Goal: Communication & Community: Answer question/provide support

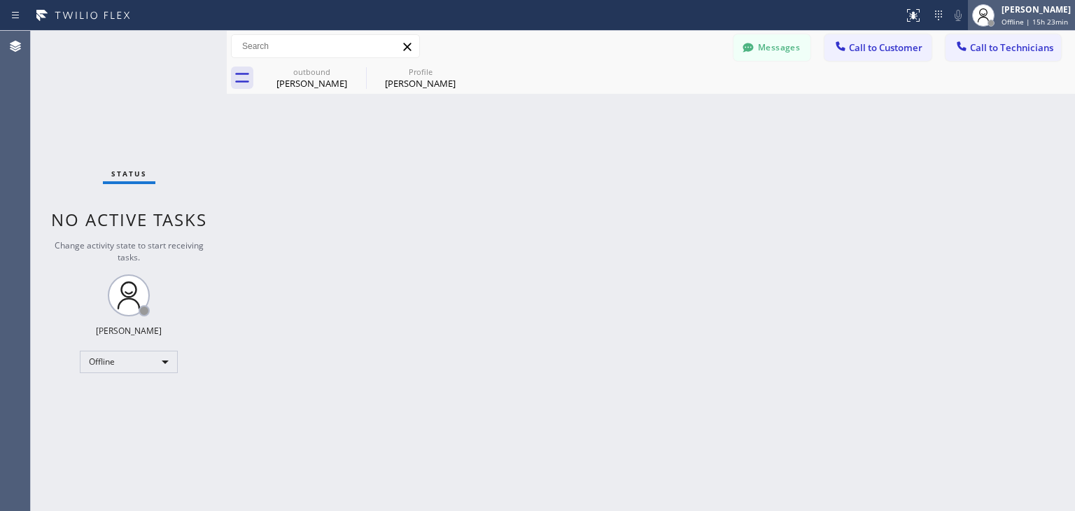
click at [1028, 18] on span "Offline | 15h 23min" at bounding box center [1035, 22] width 67 height 10
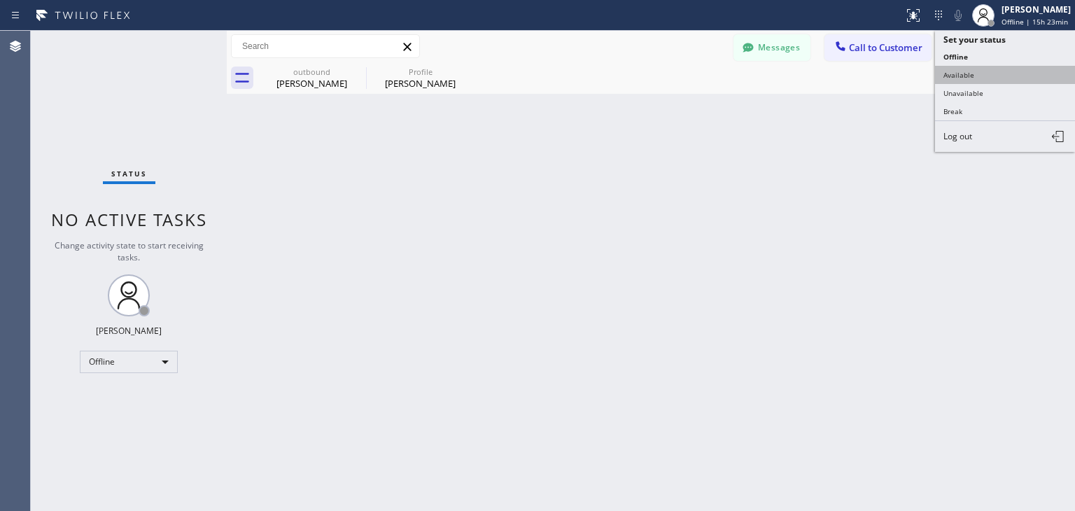
click at [1000, 78] on button "Available" at bounding box center [1005, 75] width 140 height 18
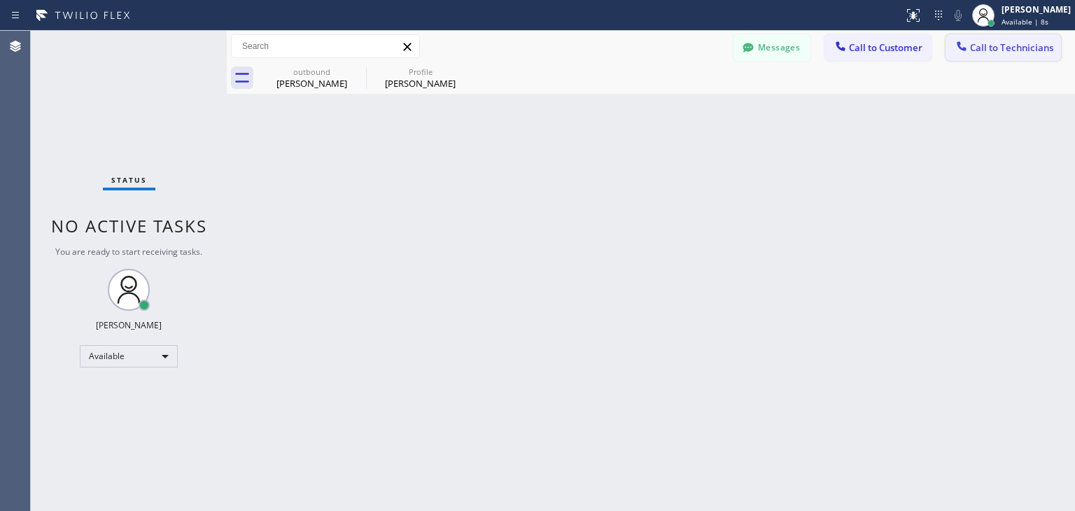
click at [1034, 57] on button "Call to Technicians" at bounding box center [1004, 47] width 116 height 27
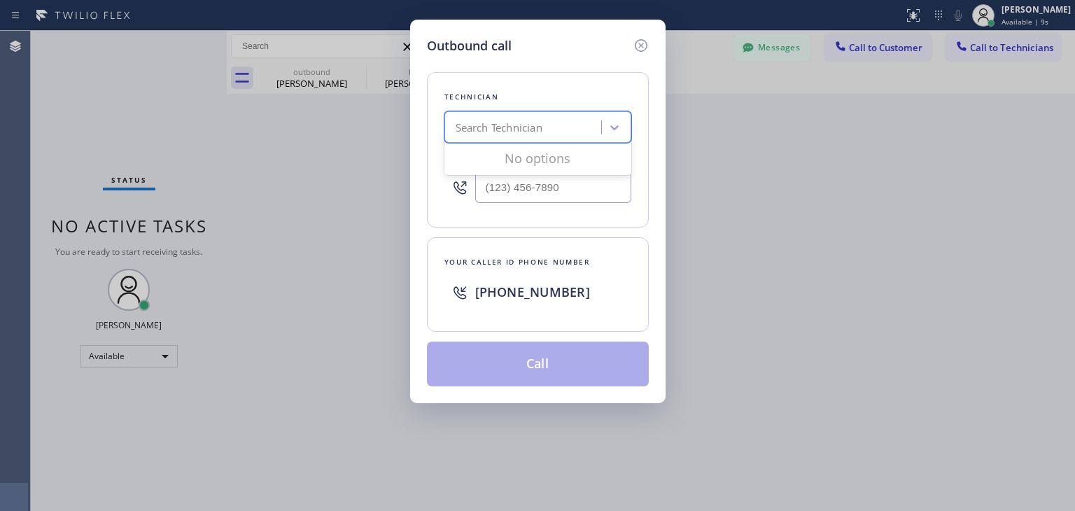
click at [560, 113] on div "Search Technician" at bounding box center [538, 127] width 187 height 32
type input "d"
type input "[PERSON_NAME]"
click at [605, 162] on div "[PERSON_NAME] Eranosyan" at bounding box center [538, 156] width 187 height 25
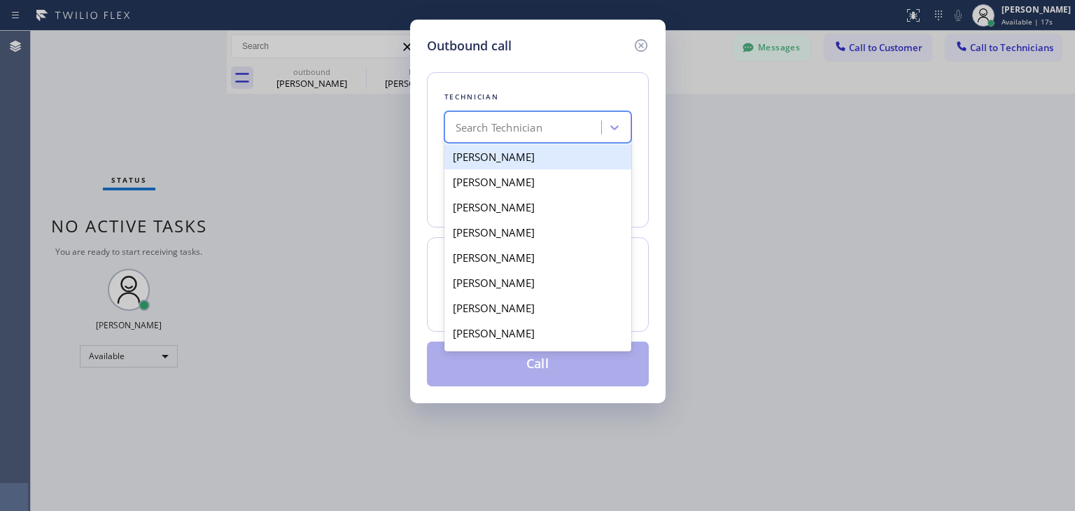
click at [552, 127] on div "Search Technician" at bounding box center [525, 128] width 153 height 25
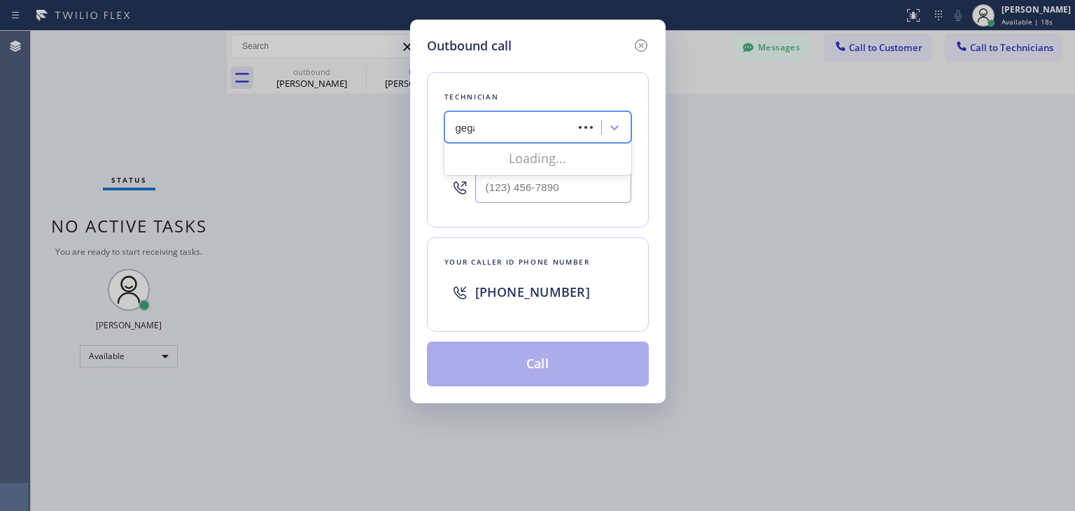
type input "[PERSON_NAME]"
click at [565, 160] on div "[PERSON_NAME] Eranosyan" at bounding box center [538, 156] width 187 height 25
type input "[PHONE_NUMBER]"
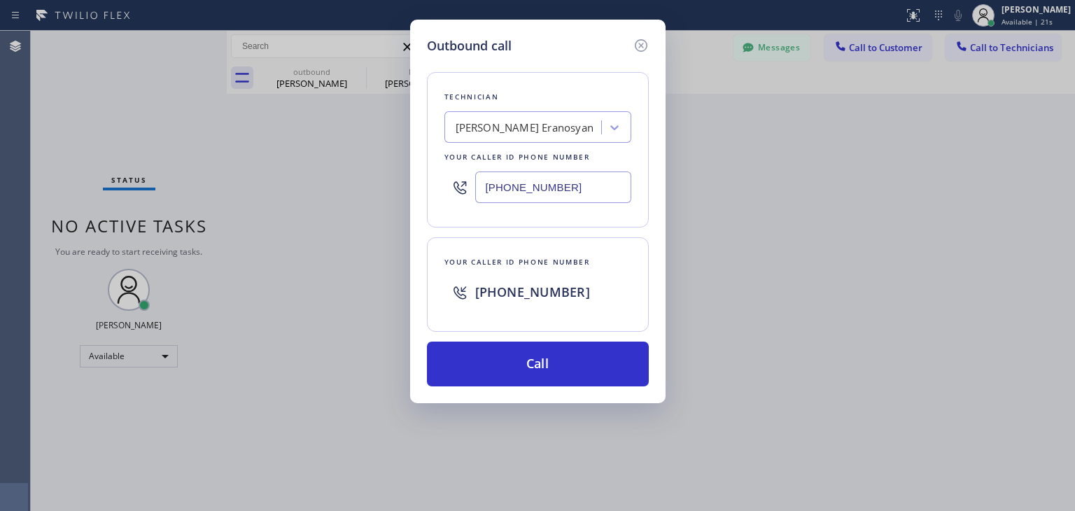
click at [534, 388] on div "Outbound call Technician [PERSON_NAME] Eranosyan Your caller id phone number [P…" at bounding box center [538, 212] width 256 height 384
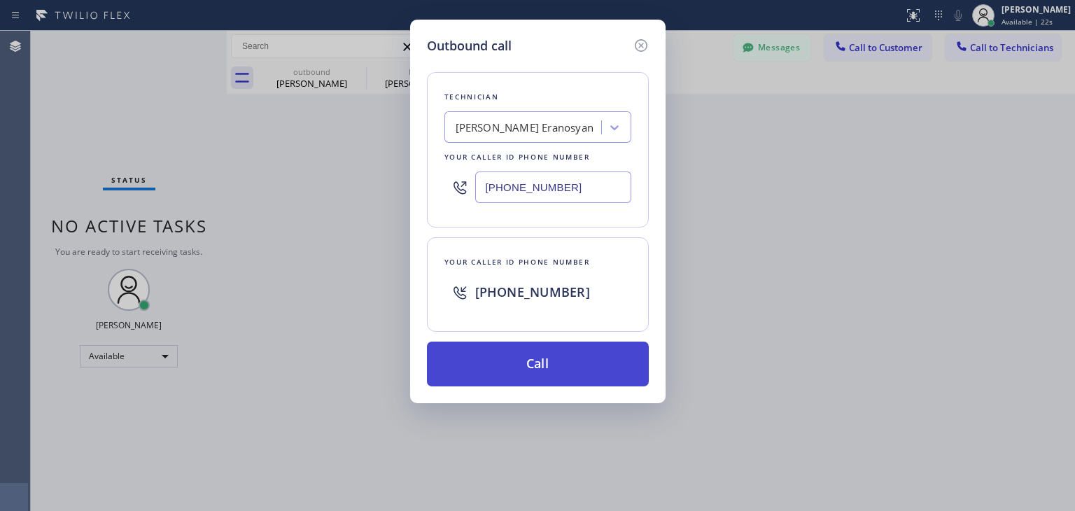
click at [557, 373] on button "Call" at bounding box center [538, 364] width 222 height 45
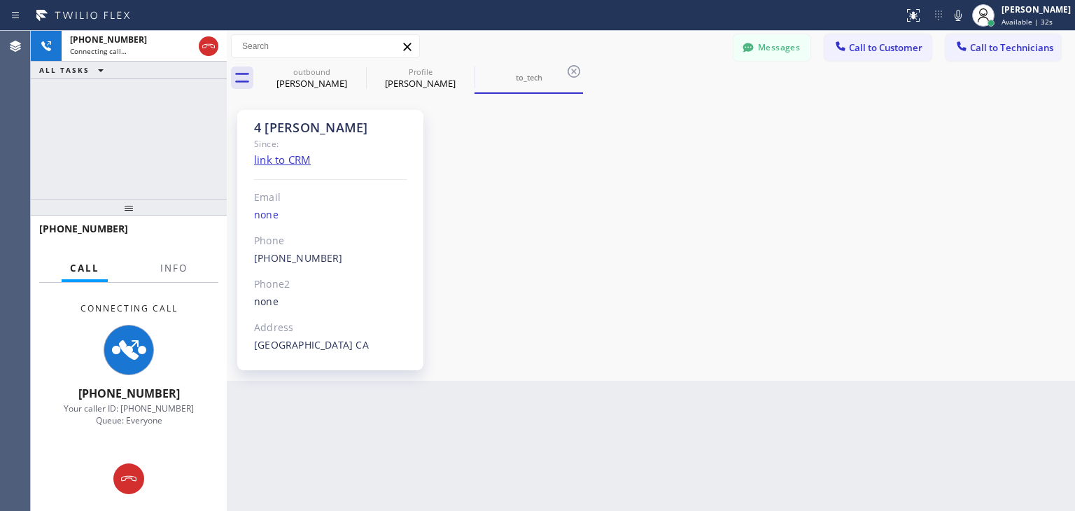
scroll to position [143, 0]
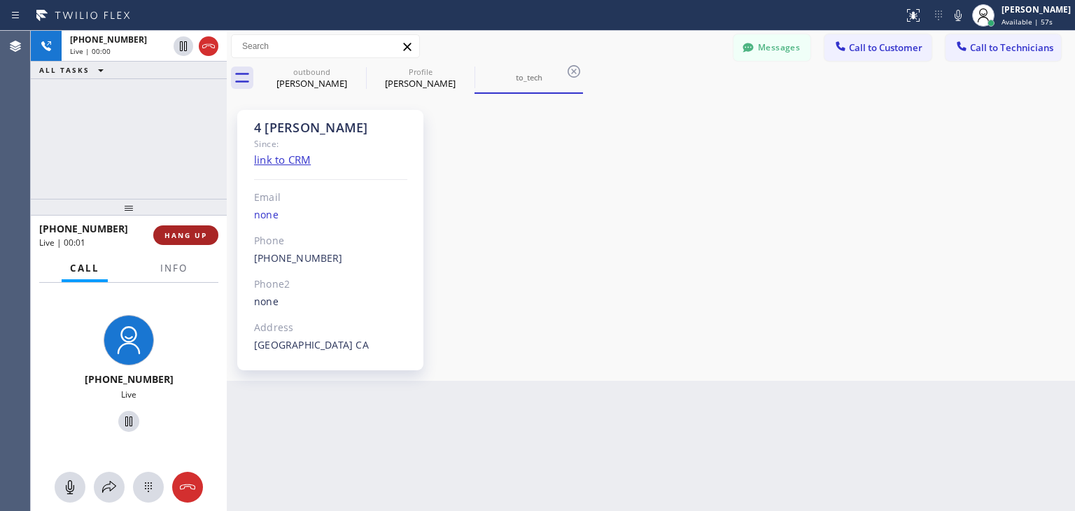
click at [188, 239] on span "HANG UP" at bounding box center [186, 235] width 43 height 10
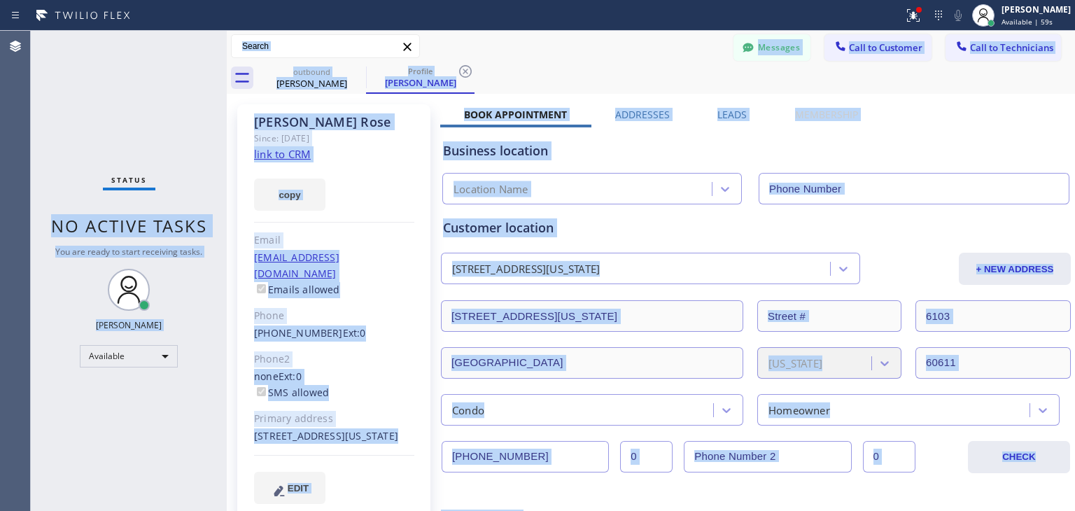
click at [718, 510] on html "Status report Issues detected These issues could affect your workflow. Please c…" at bounding box center [537, 255] width 1075 height 511
click at [1009, 36] on button "Call to Technicians" at bounding box center [1004, 47] width 116 height 27
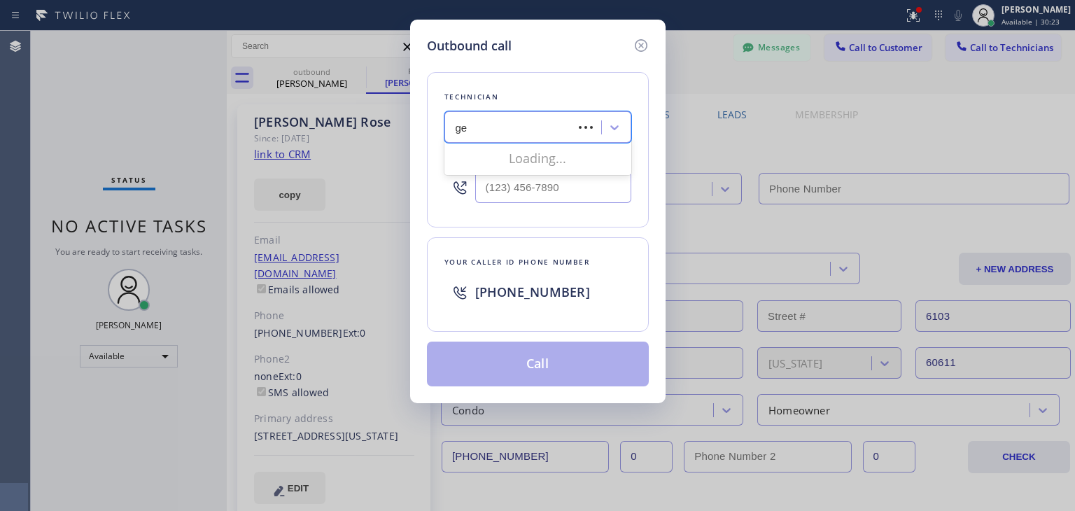
click at [545, 135] on div "ge ge" at bounding box center [511, 128] width 125 height 25
type input "[PERSON_NAME]"
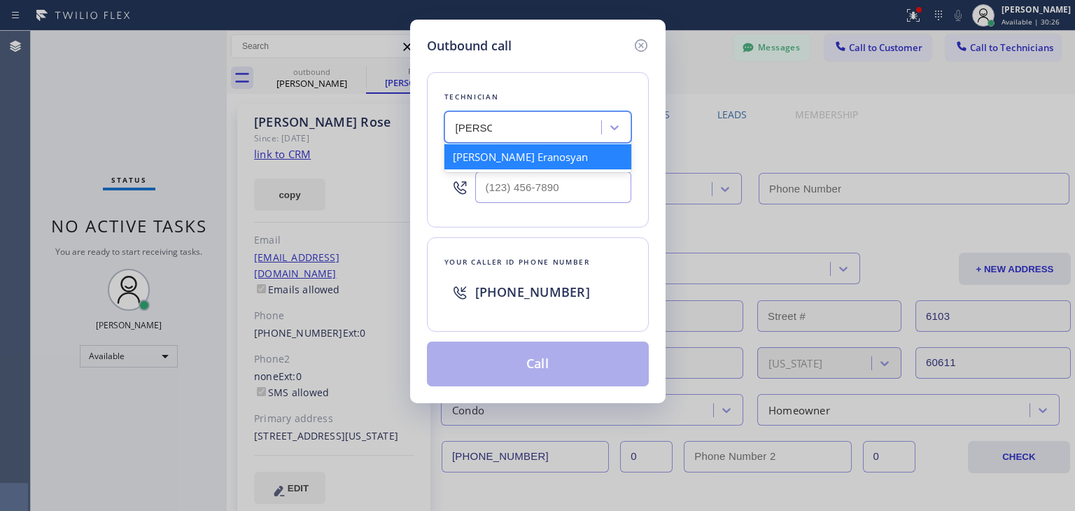
click at [585, 155] on div "[PERSON_NAME] Eranosyan" at bounding box center [538, 156] width 187 height 25
type input "[PHONE_NUMBER]"
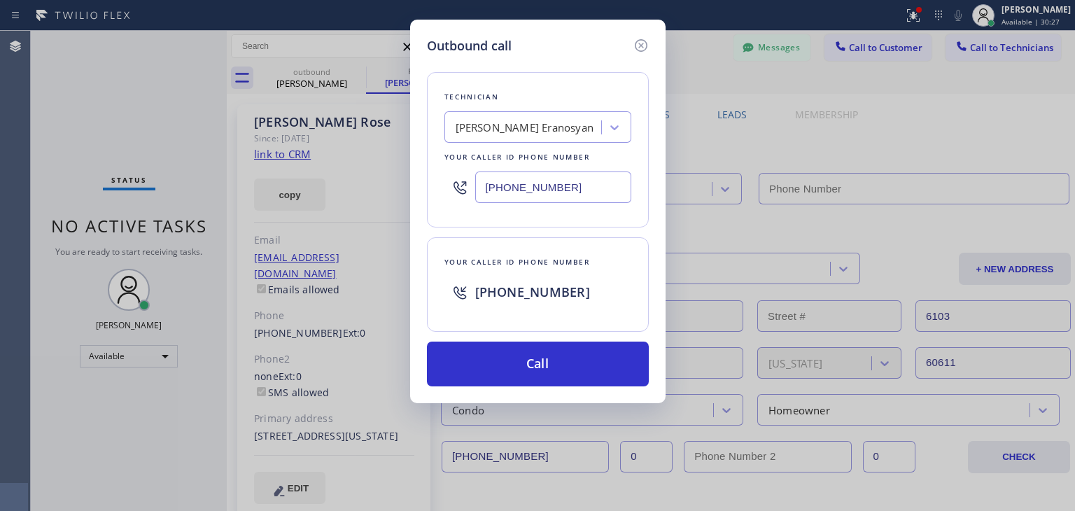
click at [526, 398] on div "Outbound call Technician [PERSON_NAME] Eranosyan Your caller id phone number [P…" at bounding box center [538, 212] width 256 height 384
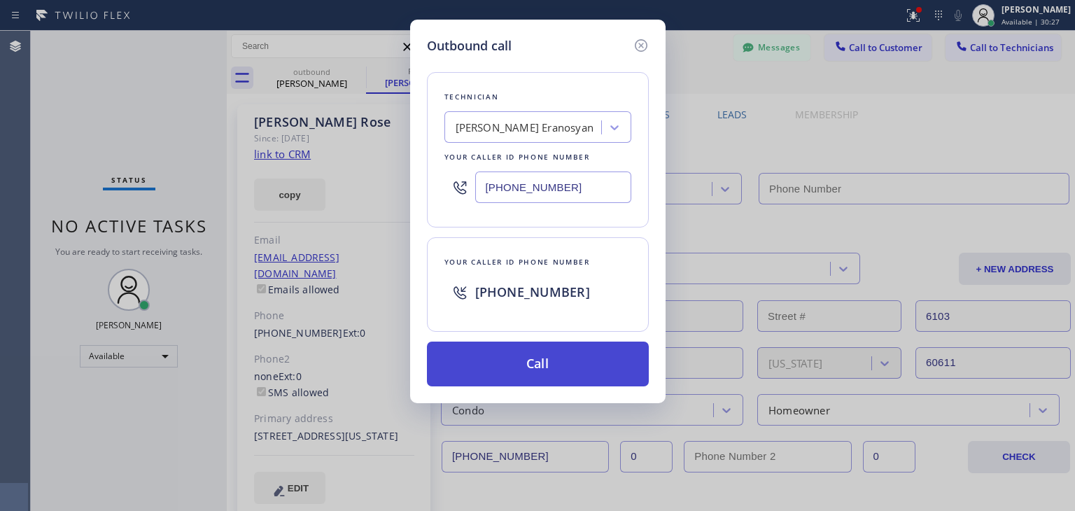
click at [546, 382] on button "Call" at bounding box center [538, 364] width 222 height 45
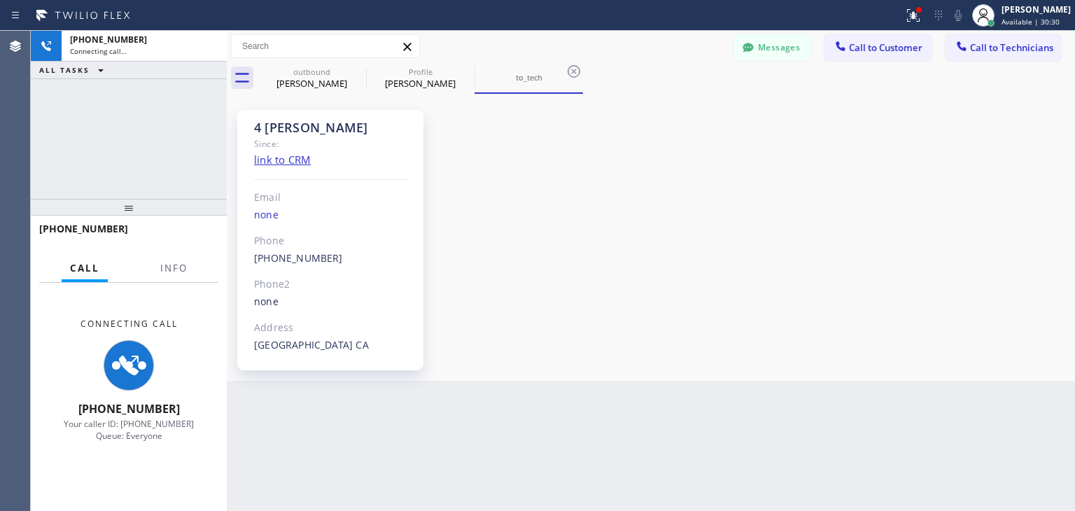
scroll to position [143, 0]
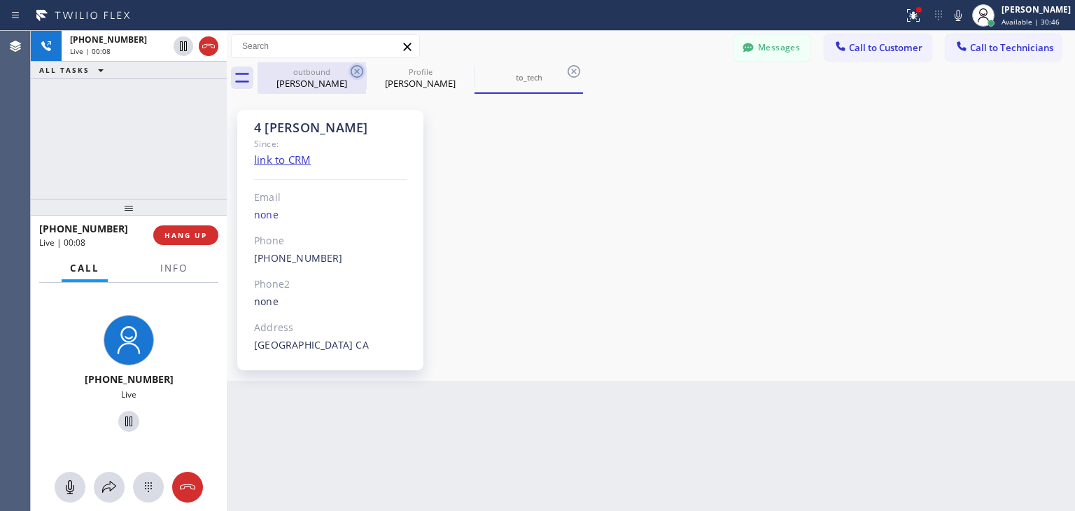
click at [354, 70] on icon at bounding box center [357, 71] width 17 height 17
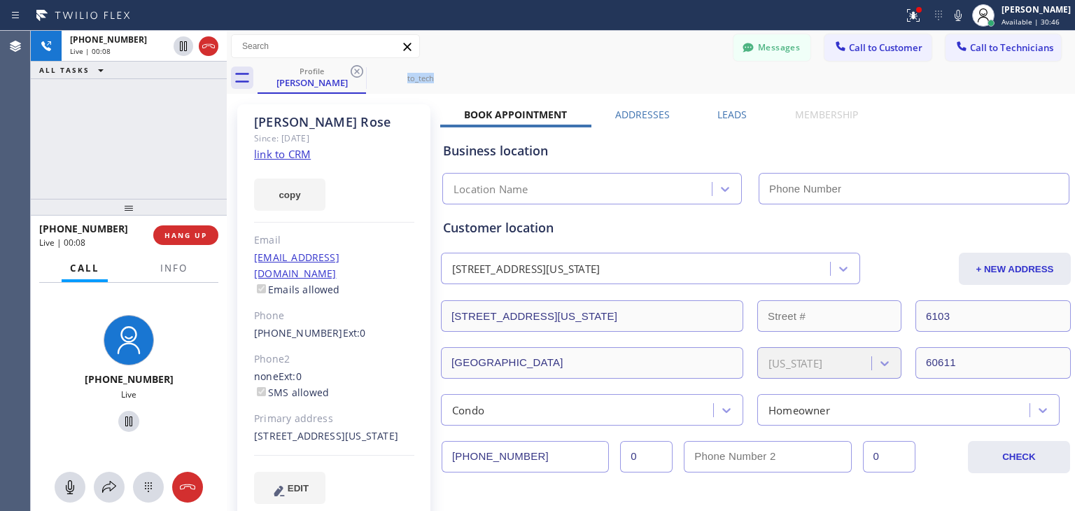
click at [354, 70] on icon at bounding box center [357, 71] width 17 height 17
click at [0, 0] on icon at bounding box center [0, 0] width 0 height 0
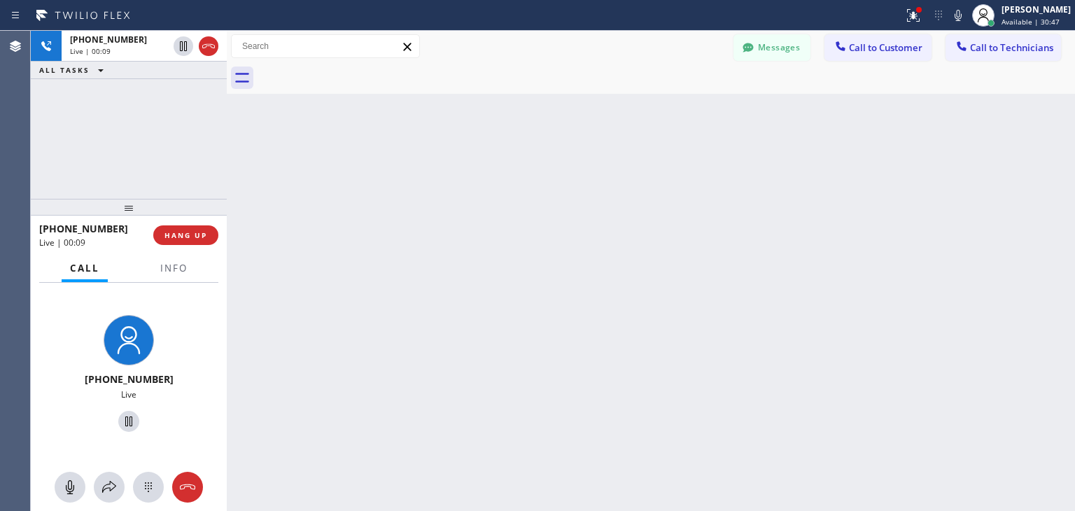
click at [354, 70] on div at bounding box center [667, 78] width 818 height 32
click at [434, 103] on div "Back to Dashboard Change Sender ID Customers Technicians MM Ms [PERSON_NAME] [D…" at bounding box center [651, 271] width 848 height 480
click at [227, 149] on div at bounding box center [227, 271] width 0 height 480
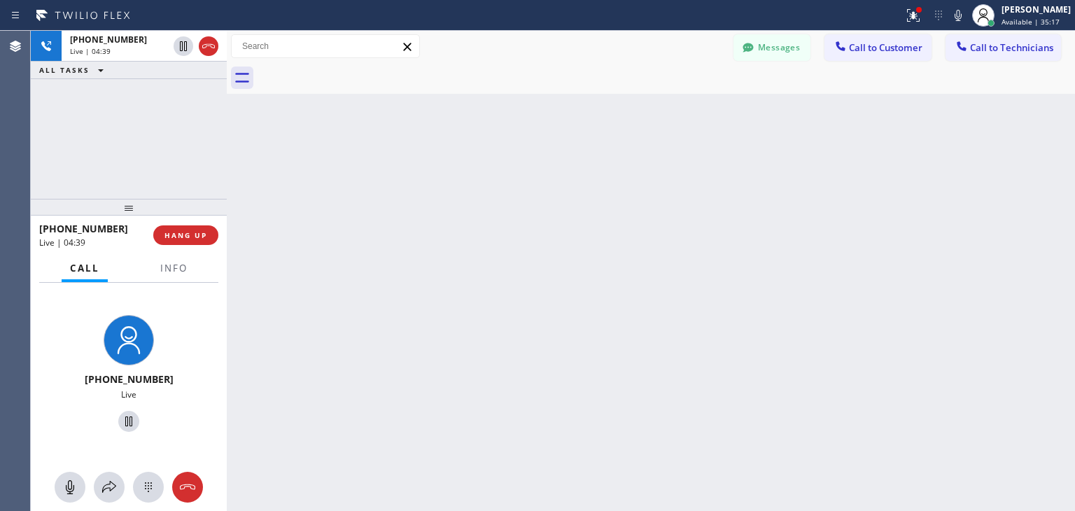
click at [227, 148] on div at bounding box center [227, 271] width 0 height 480
click at [195, 233] on span "HANG UP" at bounding box center [186, 235] width 43 height 10
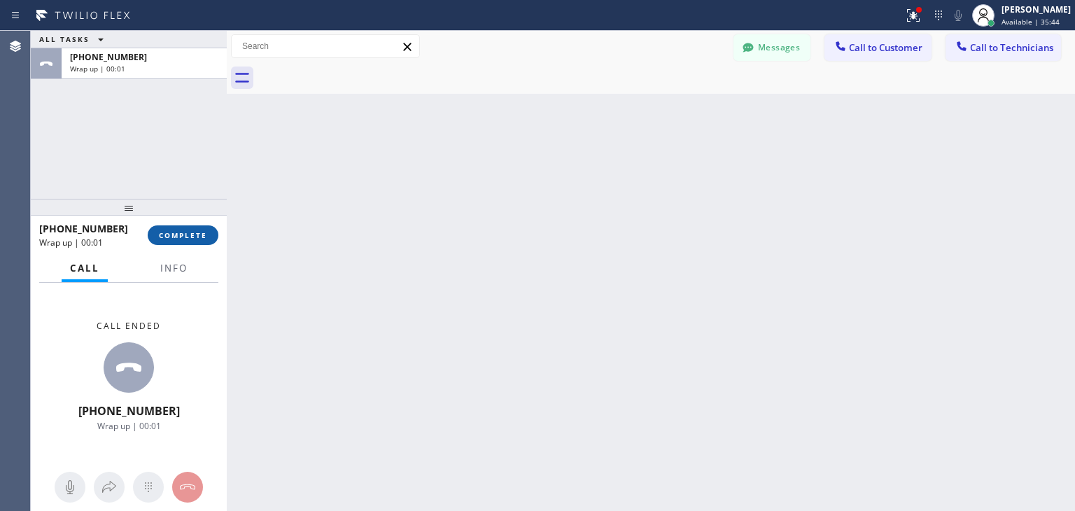
click at [195, 233] on span "COMPLETE" at bounding box center [183, 235] width 48 height 10
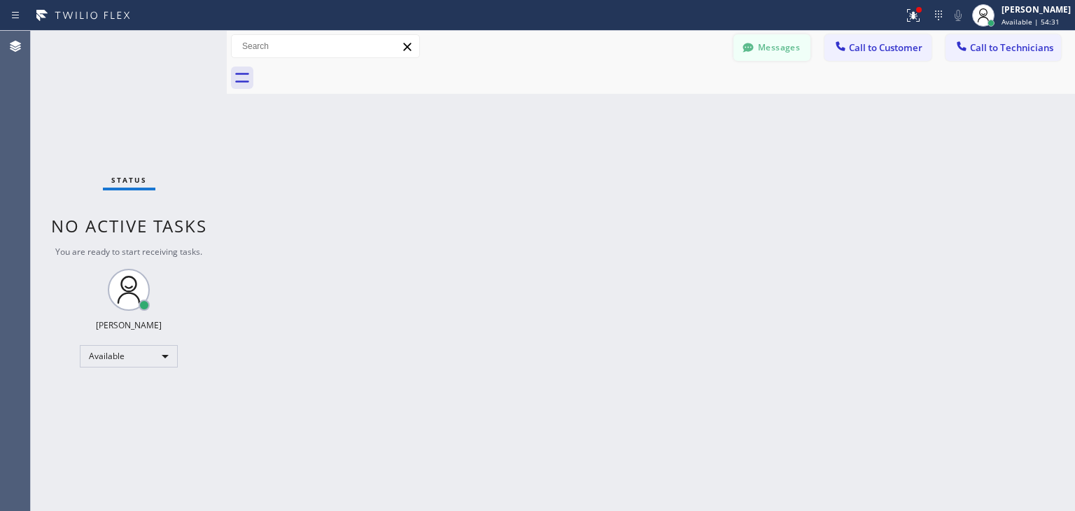
click at [760, 36] on button "Messages" at bounding box center [772, 47] width 77 height 27
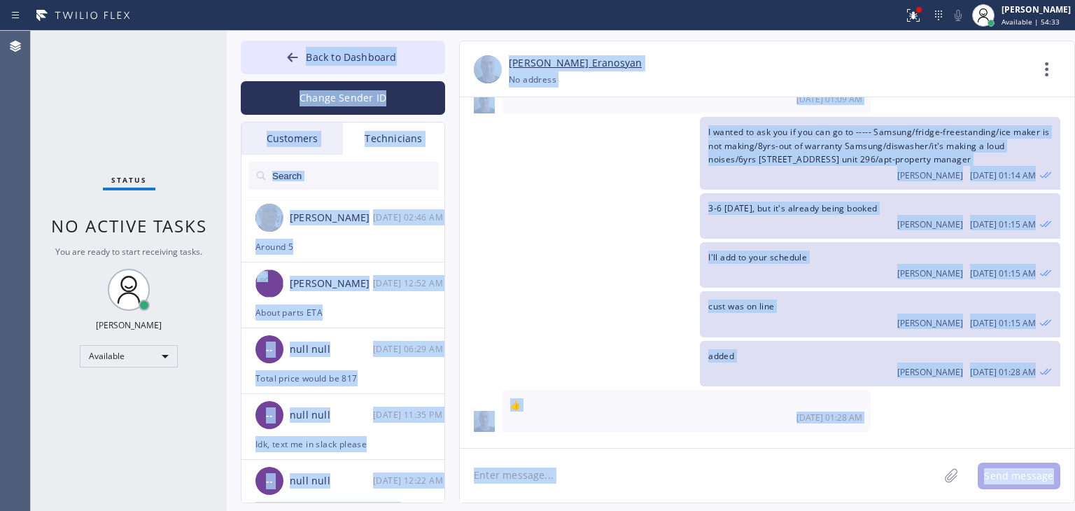
click at [512, 156] on div "I wanted to ask you if you can go to ----- Samsung/fridge-freestanding/ice make…" at bounding box center [760, 153] width 601 height 73
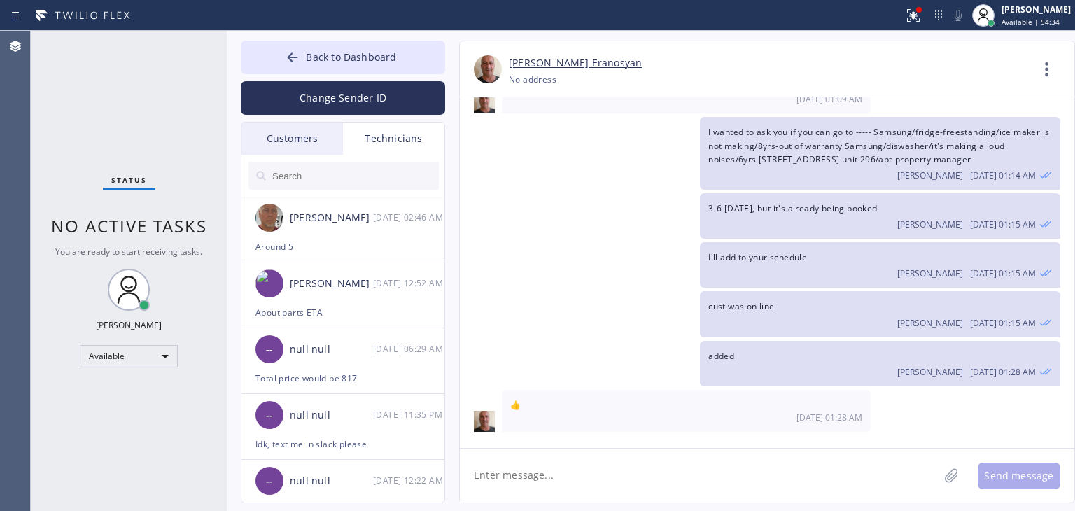
click at [314, 135] on div "Customers" at bounding box center [293, 139] width 102 height 32
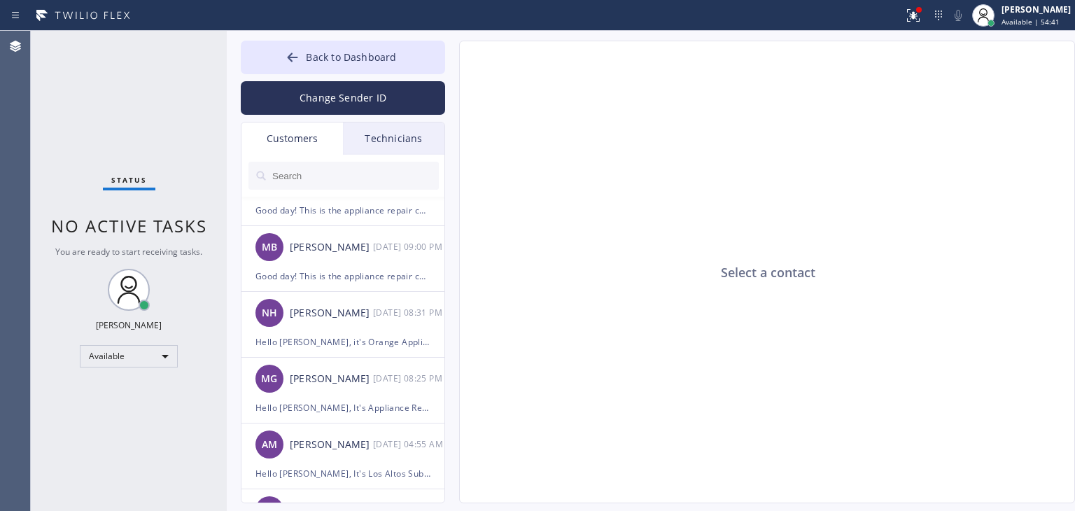
scroll to position [335, 0]
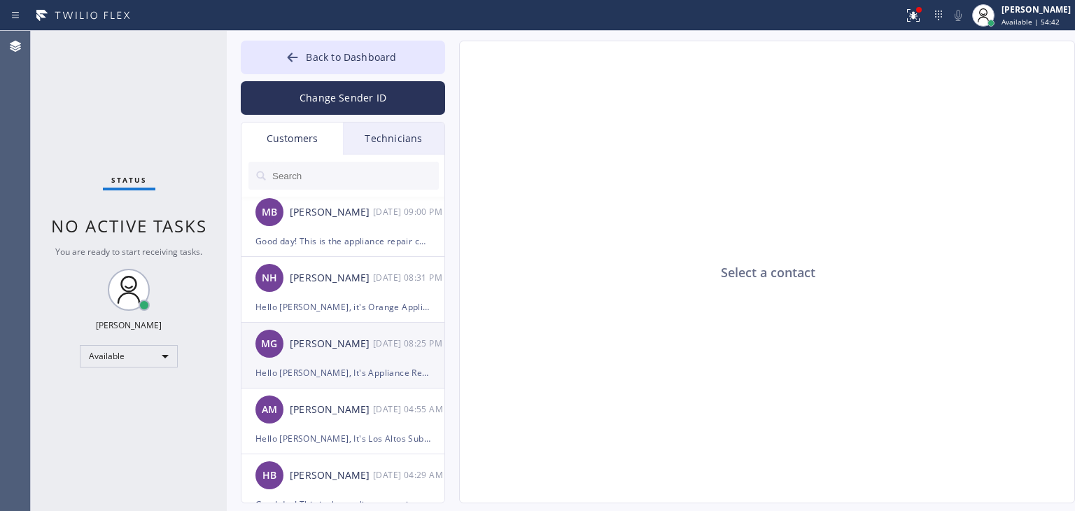
click at [378, 356] on div "MG [PERSON_NAME] [DATE] 08:25 PM" at bounding box center [344, 344] width 204 height 42
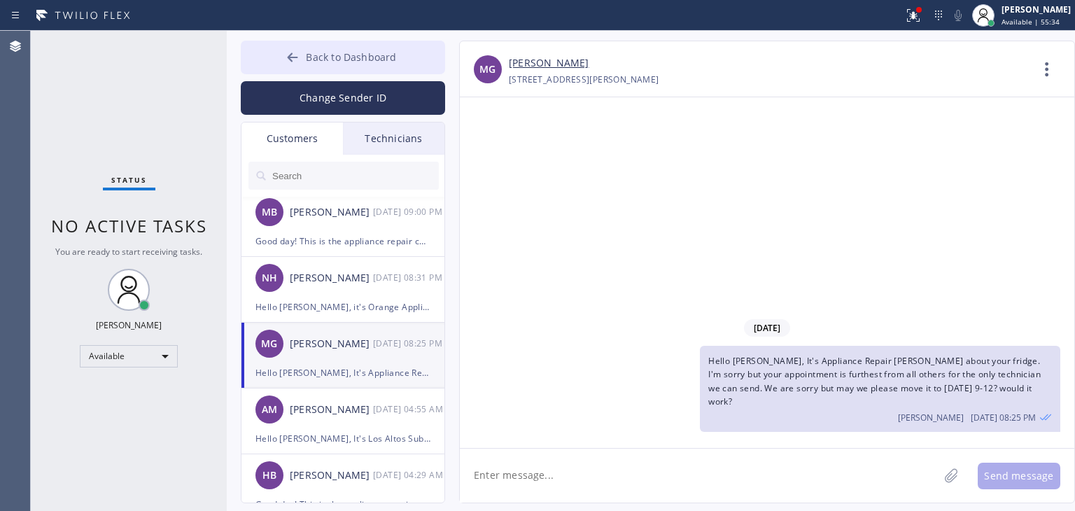
click at [391, 70] on button "Back to Dashboard" at bounding box center [343, 58] width 204 height 34
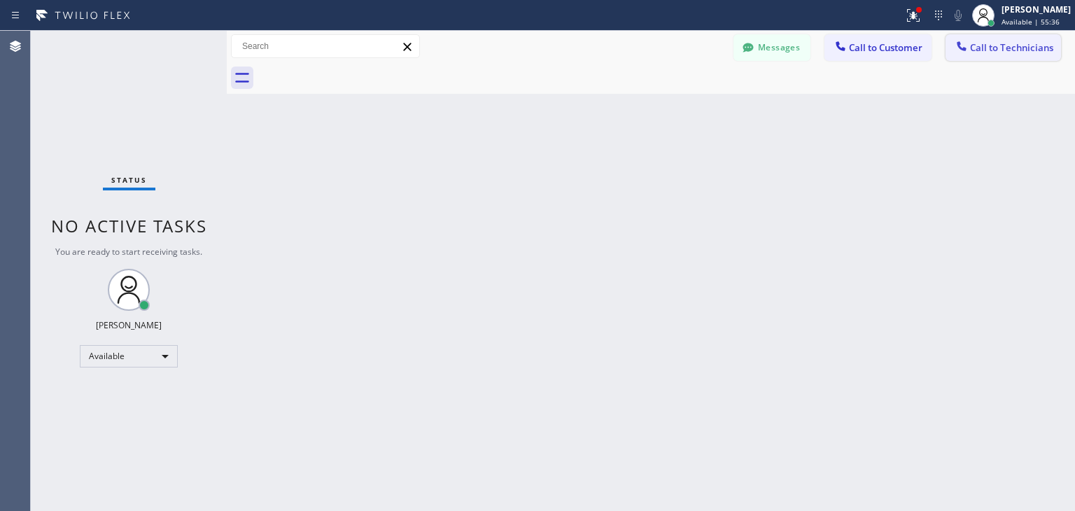
click at [1000, 58] on div "Messages Call to Customer Call to Technicians Outbound call Location [GEOGRAPHI…" at bounding box center [651, 47] width 848 height 32
click at [1000, 58] on button "Call to Technicians" at bounding box center [1004, 47] width 116 height 27
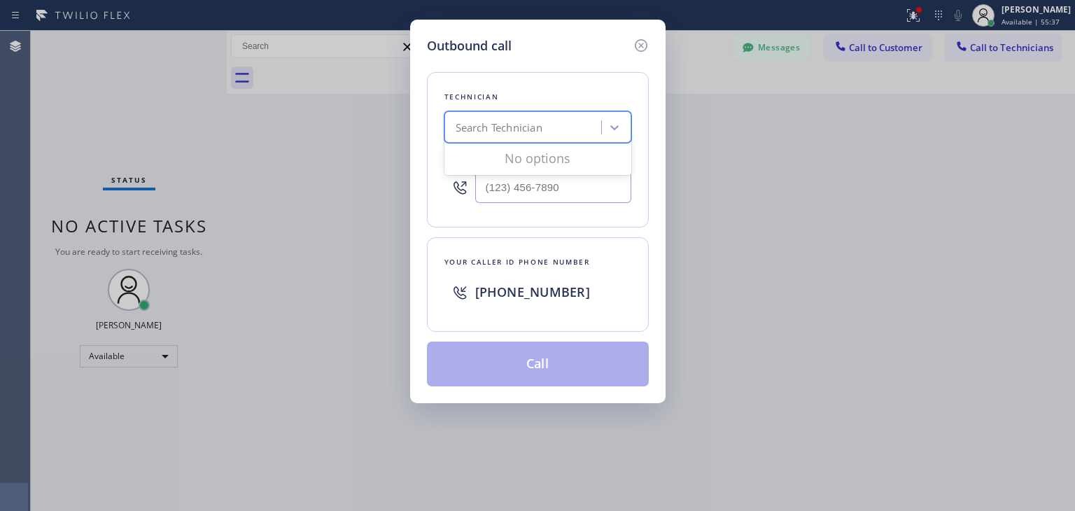
click at [502, 116] on div "Search Technician" at bounding box center [525, 128] width 153 height 25
type input "[PERSON_NAME]"
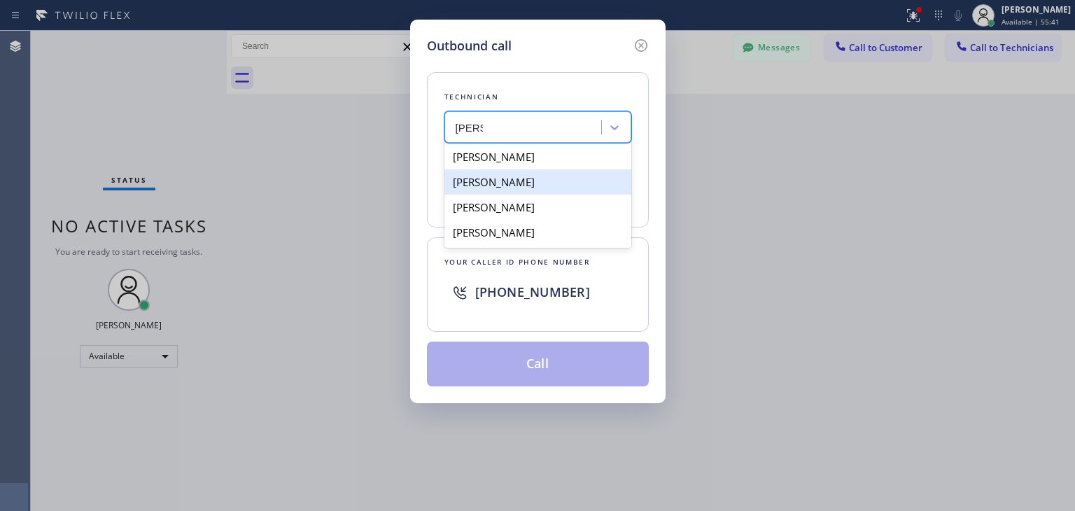
click at [526, 179] on div "[PERSON_NAME]" at bounding box center [538, 181] width 187 height 25
type input "[PHONE_NUMBER]"
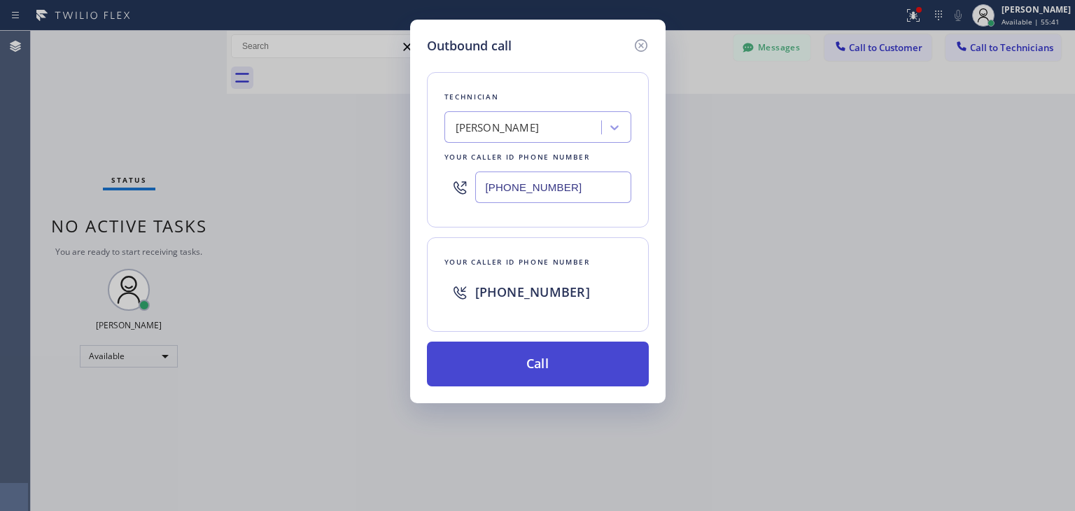
click at [552, 347] on button "Call" at bounding box center [538, 364] width 222 height 45
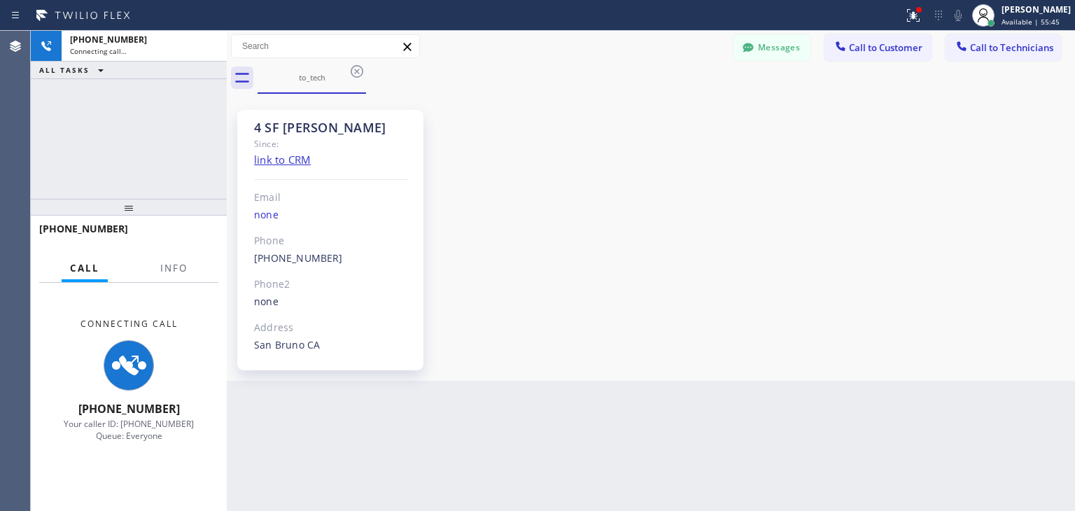
scroll to position [19013, 0]
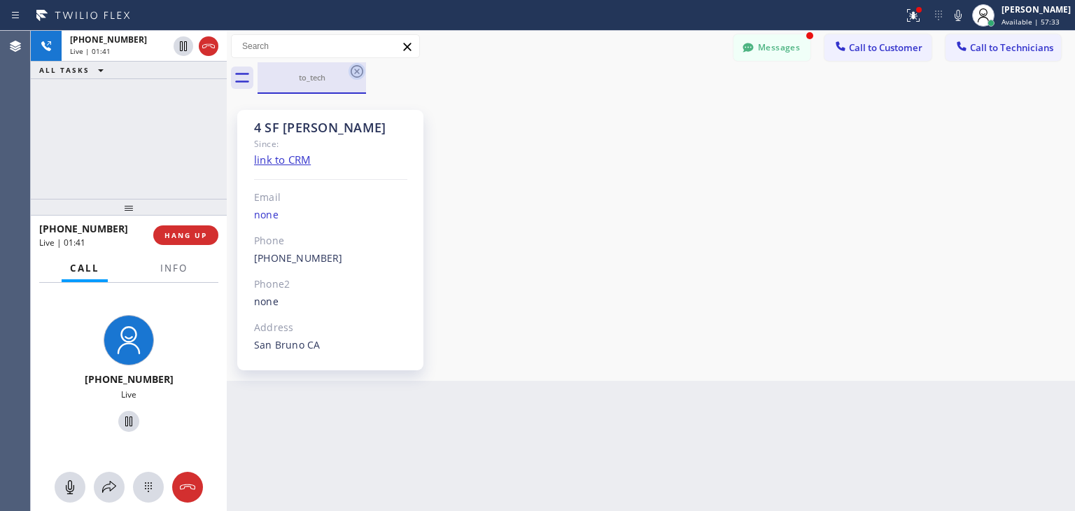
click at [362, 71] on icon at bounding box center [357, 71] width 13 height 13
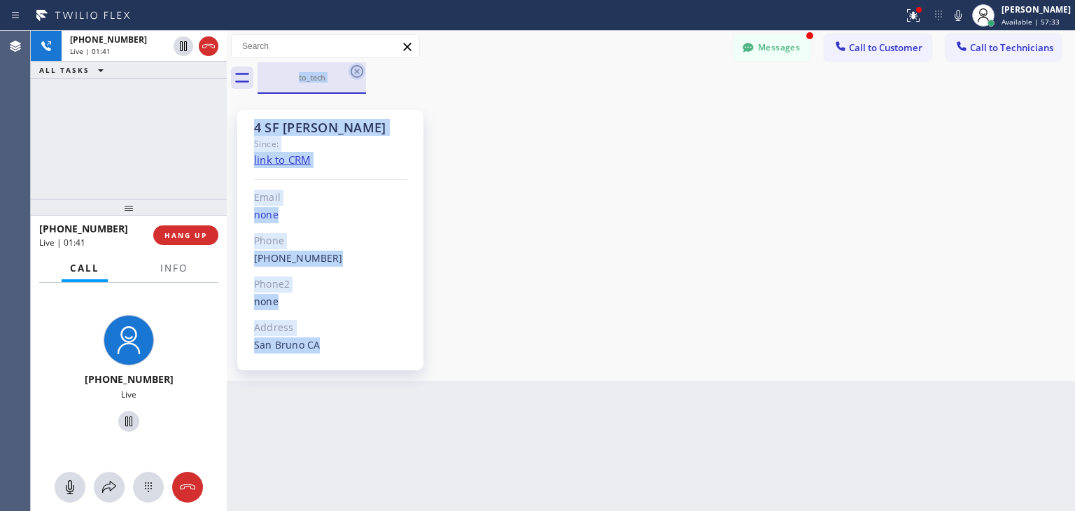
click at [362, 71] on div "to_tech" at bounding box center [667, 78] width 818 height 32
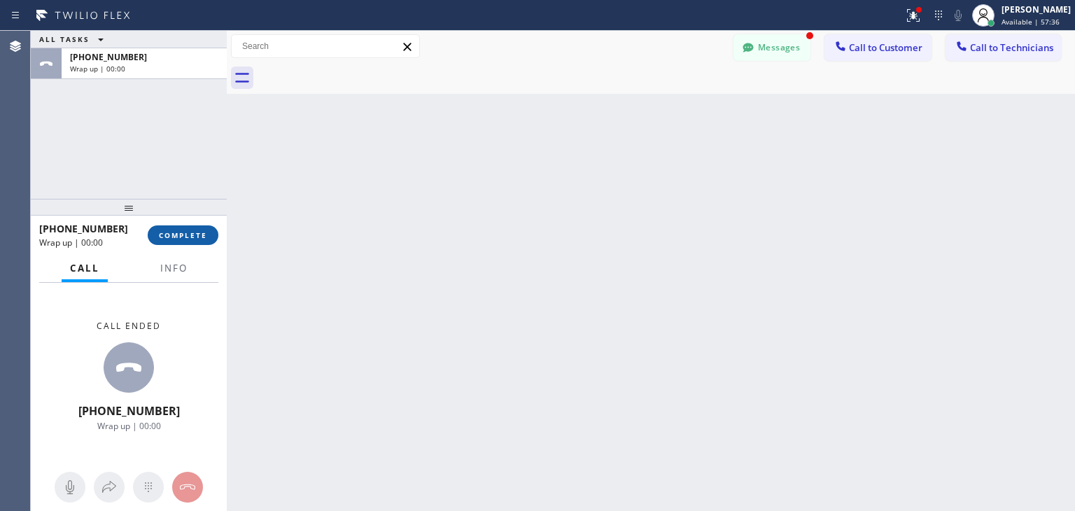
click at [187, 234] on span "COMPLETE" at bounding box center [183, 235] width 48 height 10
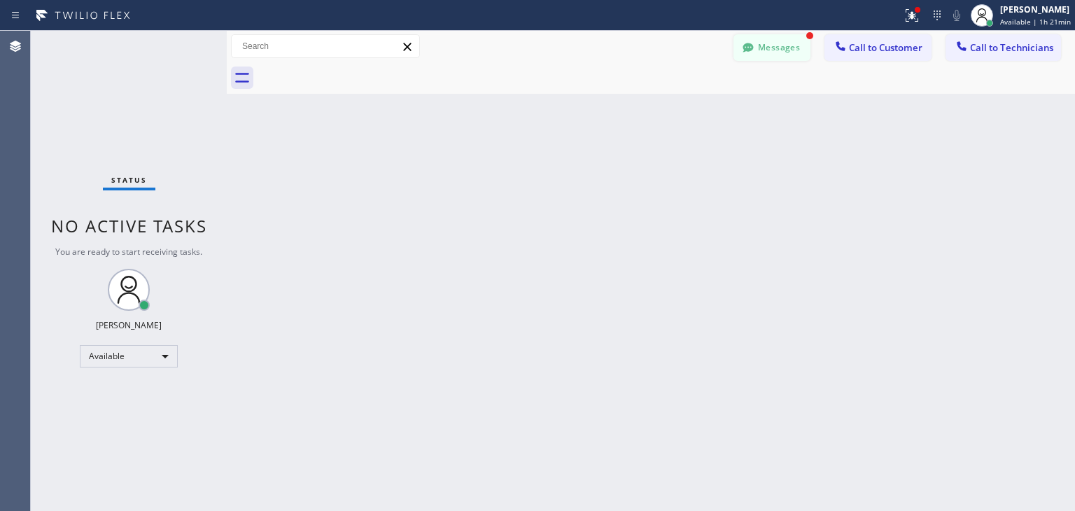
click at [810, 57] on button "Messages" at bounding box center [772, 47] width 77 height 27
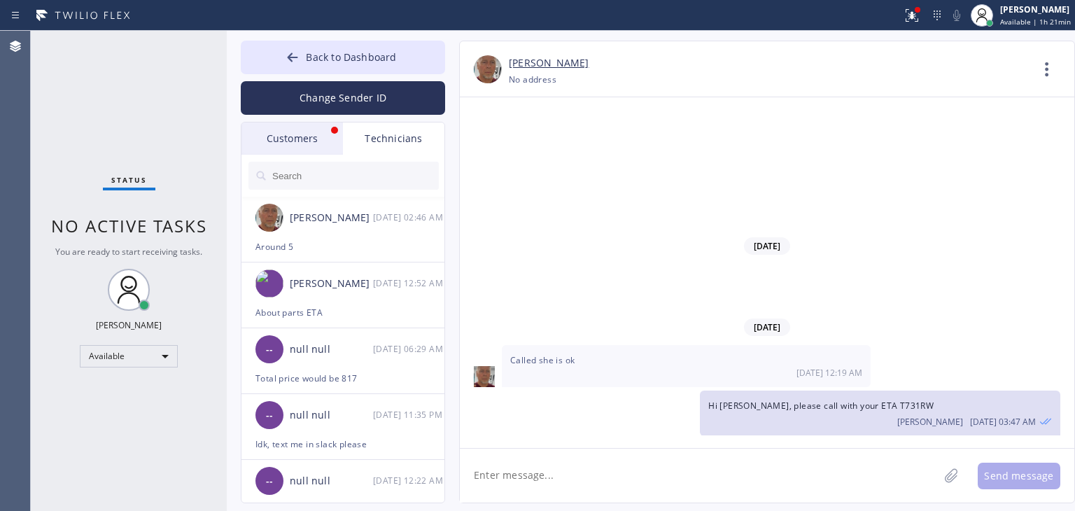
click at [317, 151] on div "Customers" at bounding box center [293, 139] width 102 height 32
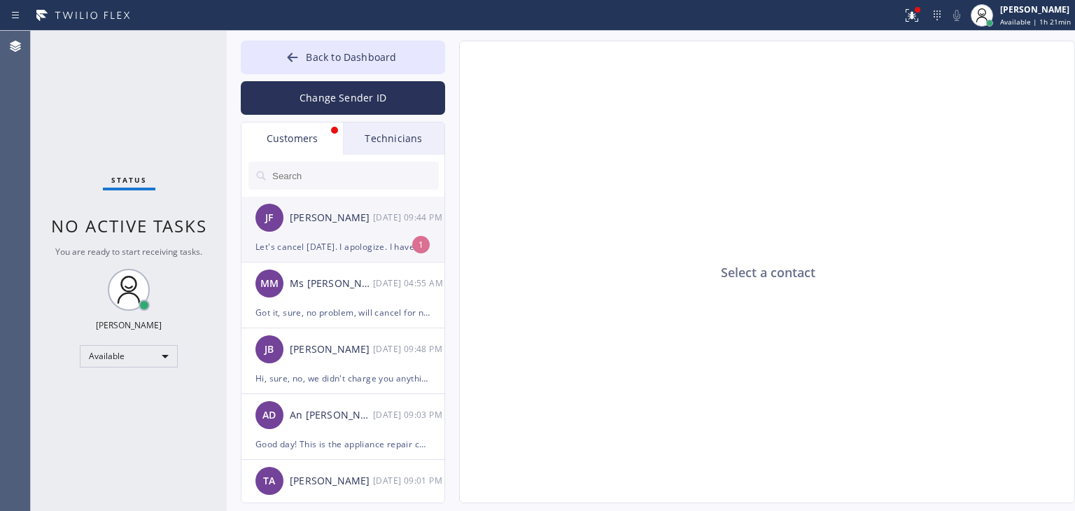
click at [395, 225] on div "[DATE] 09:44 PM" at bounding box center [409, 217] width 73 height 16
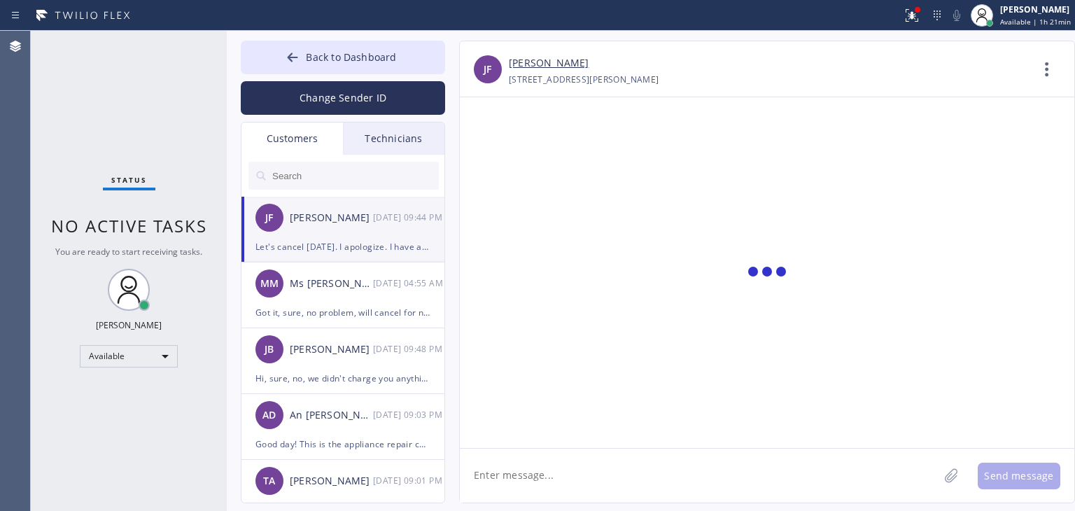
scroll to position [214, 0]
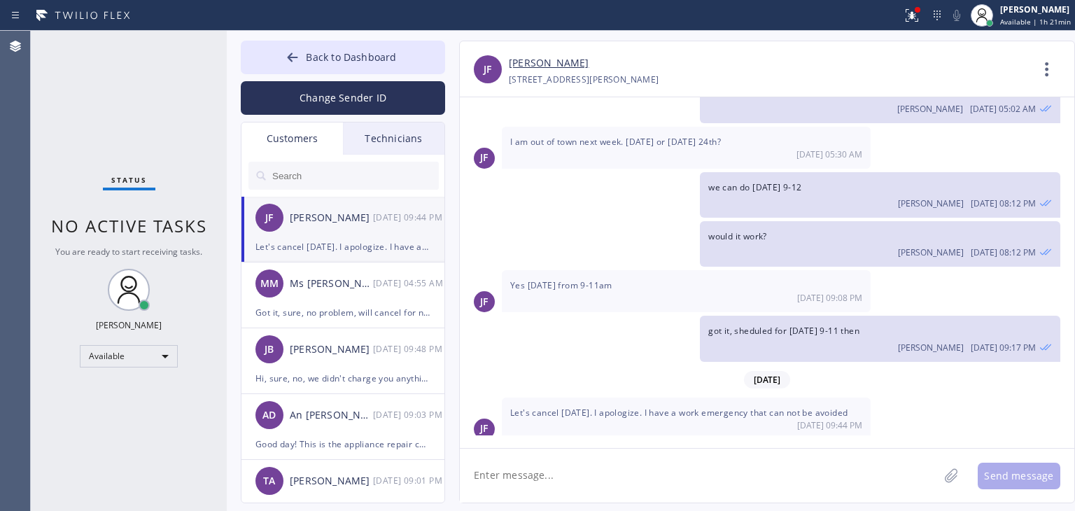
click at [720, 475] on textarea at bounding box center [699, 476] width 479 height 54
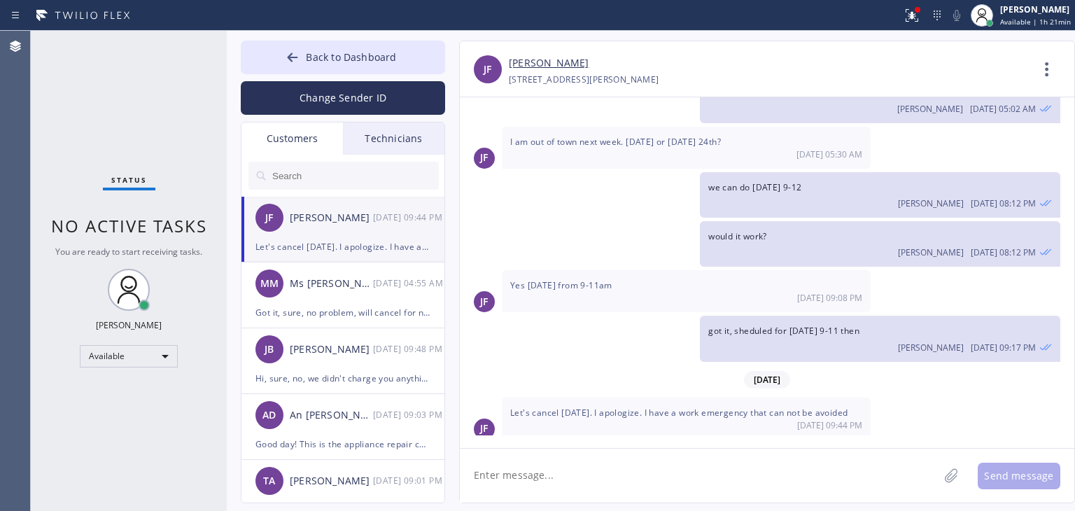
click at [720, 475] on textarea at bounding box center [699, 476] width 479 height 54
drag, startPoint x: 314, startPoint y: 37, endPoint x: 335, endPoint y: 64, distance: 34.4
click at [335, 64] on div "Back to Dashboard Change Sender ID Customers Technicians [PERSON_NAME] [DATE] 0…" at bounding box center [651, 271] width 848 height 480
click at [335, 64] on button "Back to Dashboard" at bounding box center [343, 58] width 204 height 34
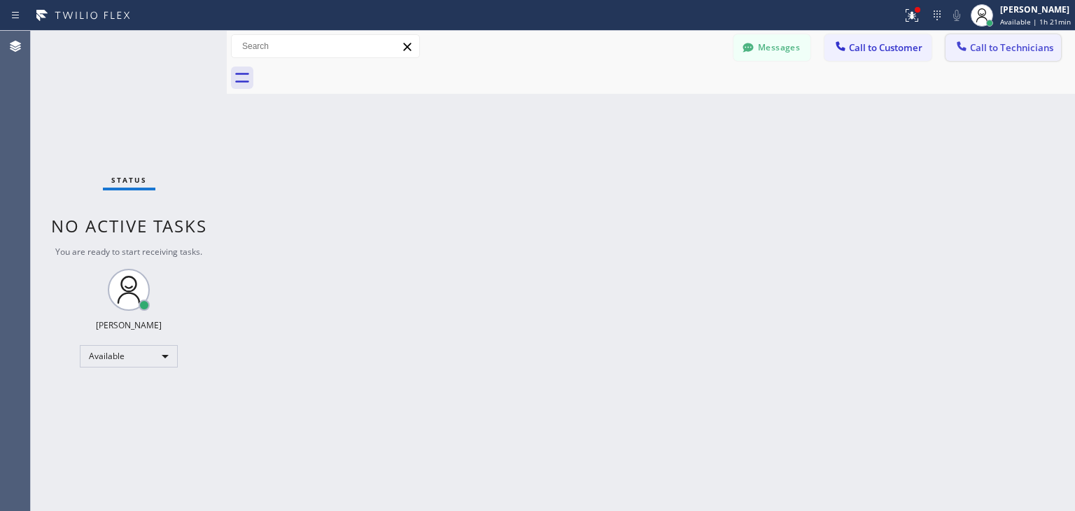
click at [982, 43] on span "Call to Technicians" at bounding box center [1011, 47] width 83 height 13
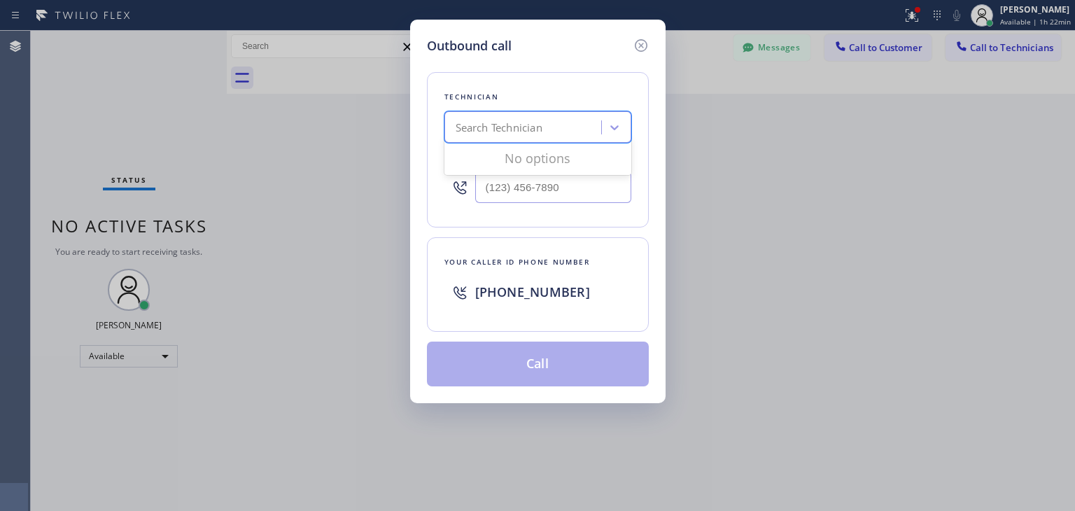
click at [505, 113] on div "Search Technician" at bounding box center [538, 127] width 187 height 32
type input "a"
type input "[PERSON_NAME]"
click at [551, 169] on div "[PERSON_NAME] Eranosyan" at bounding box center [538, 156] width 187 height 25
type input "[PHONE_NUMBER]"
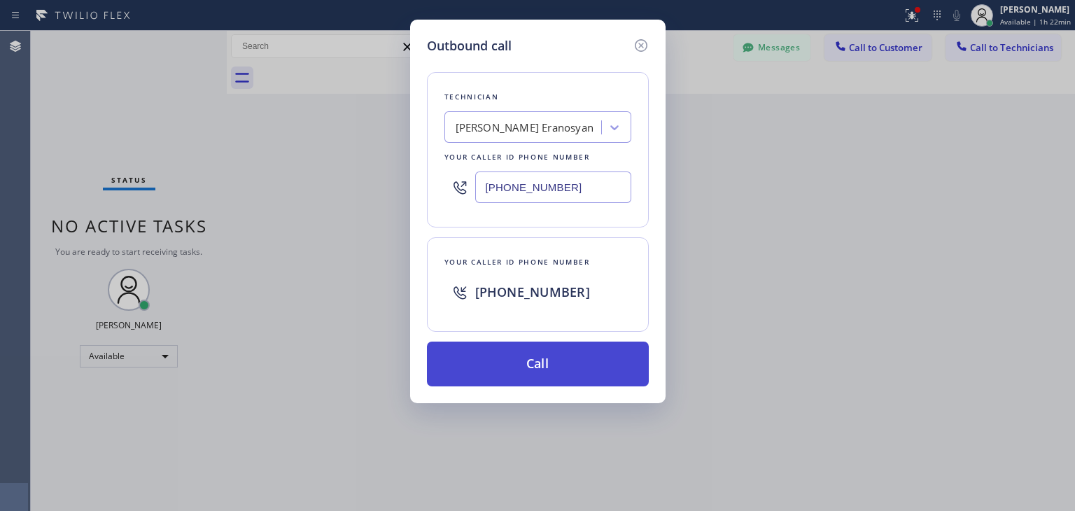
click at [571, 347] on button "Call" at bounding box center [538, 364] width 222 height 45
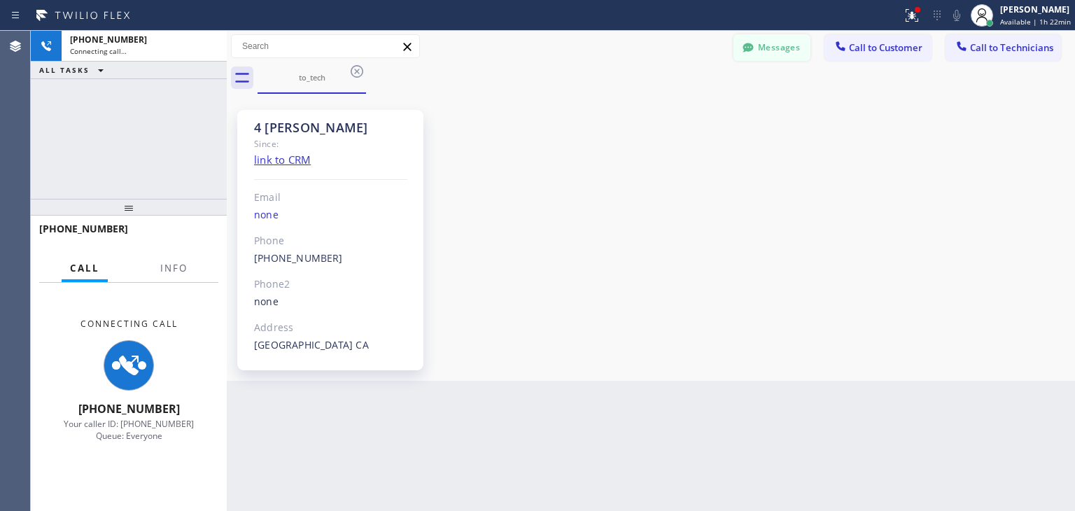
scroll to position [143, 0]
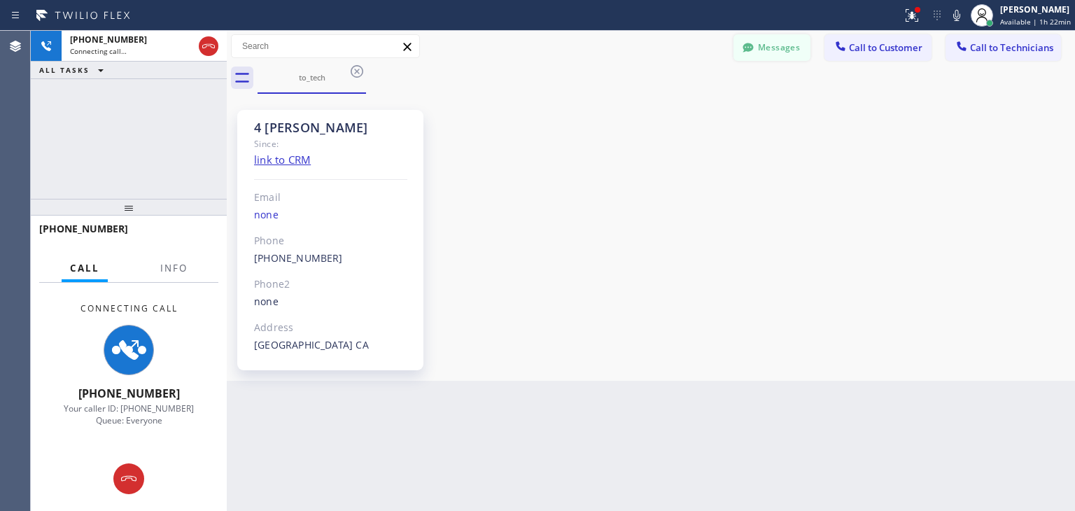
click at [764, 43] on button "Messages" at bounding box center [772, 47] width 77 height 27
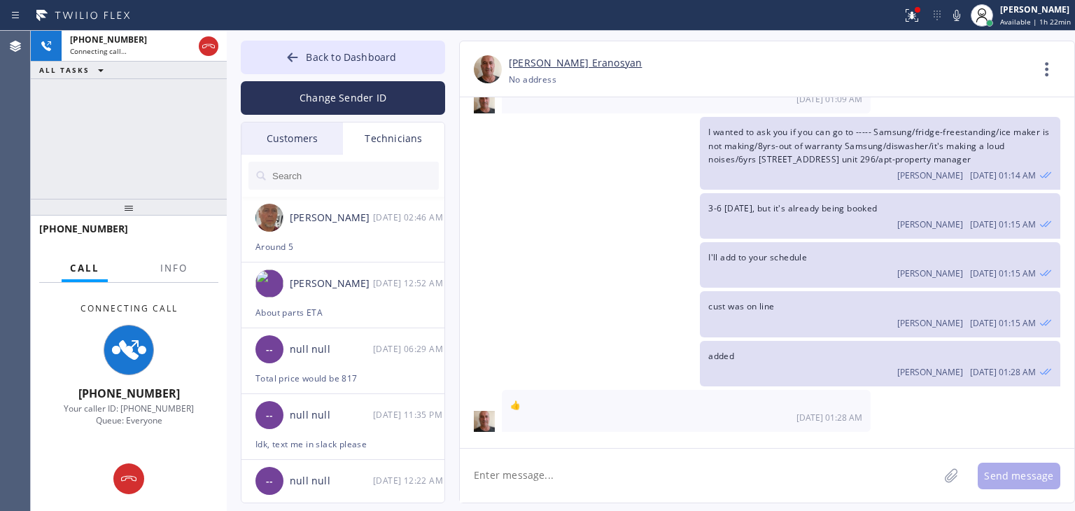
click at [328, 132] on div "Customers" at bounding box center [293, 139] width 102 height 32
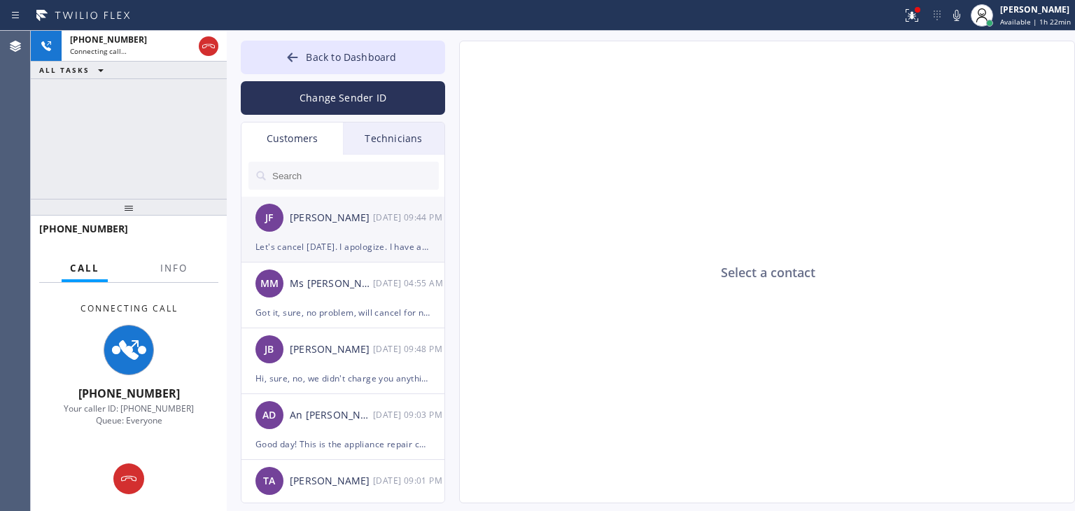
click at [347, 239] on div "Let's cancel [DATE]. I apologize. I have a work emergency that can not be avoid…" at bounding box center [343, 247] width 175 height 16
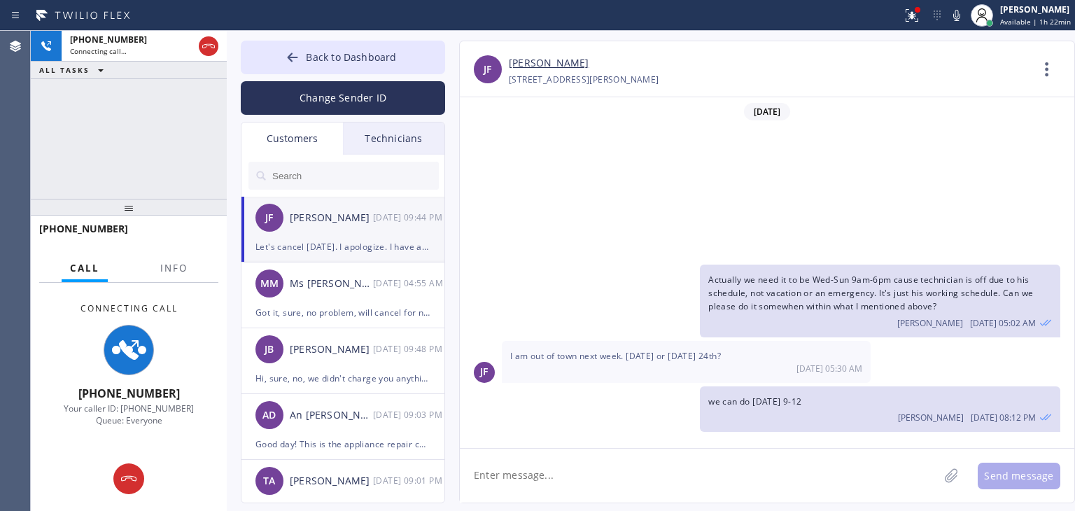
scroll to position [214, 0]
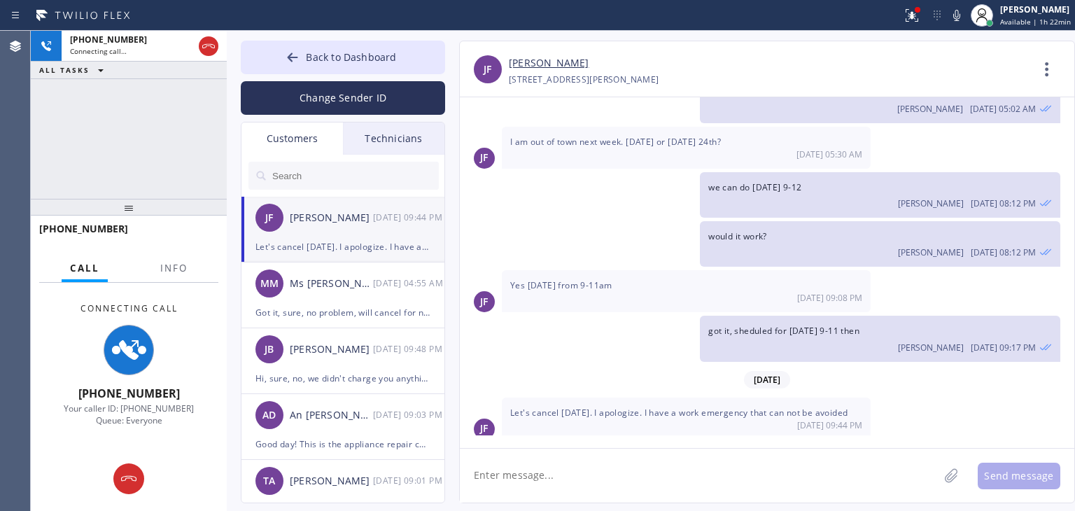
click at [553, 59] on link "[PERSON_NAME]" at bounding box center [549, 63] width 80 height 16
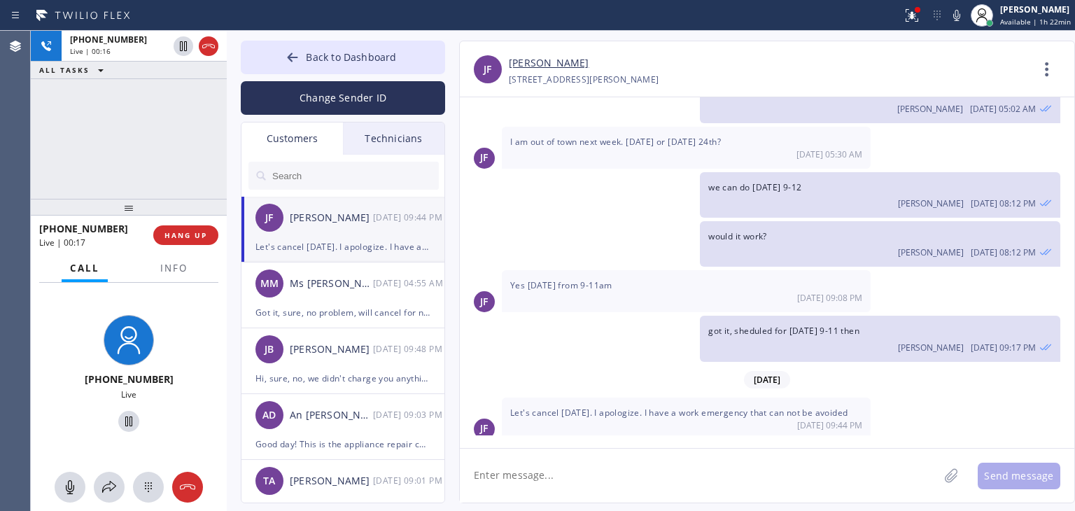
click at [717, 475] on textarea at bounding box center [699, 476] width 479 height 54
click at [655, 457] on textarea "Alright, sure, will cancel then" at bounding box center [712, 476] width 504 height 54
click at [649, 483] on textarea "Alright, sure, will cancel then" at bounding box center [712, 476] width 504 height 54
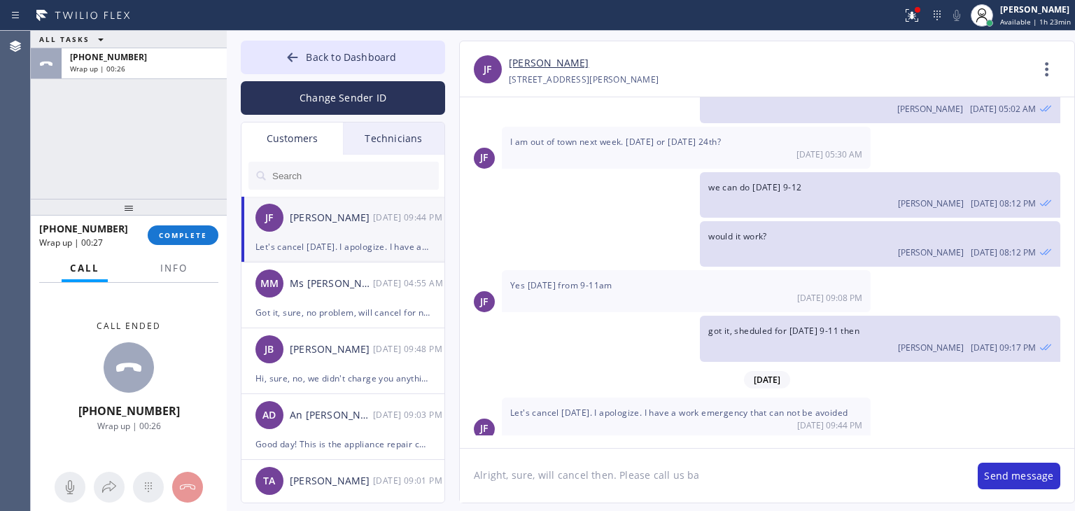
click at [734, 469] on textarea "Alright, sure, will cancel then. Please call us ba" at bounding box center [712, 476] width 504 height 54
click at [689, 479] on textarea "Alright, sure, will cancel then. Please call us back if you need our help in fu…" at bounding box center [712, 476] width 504 height 54
type textarea "Alright, sure, will cancel then. Please call us if you need our help in future."
click at [819, 462] on textarea "Alright, sure, will cancel then. Please call us if you need our help in future." at bounding box center [712, 476] width 504 height 54
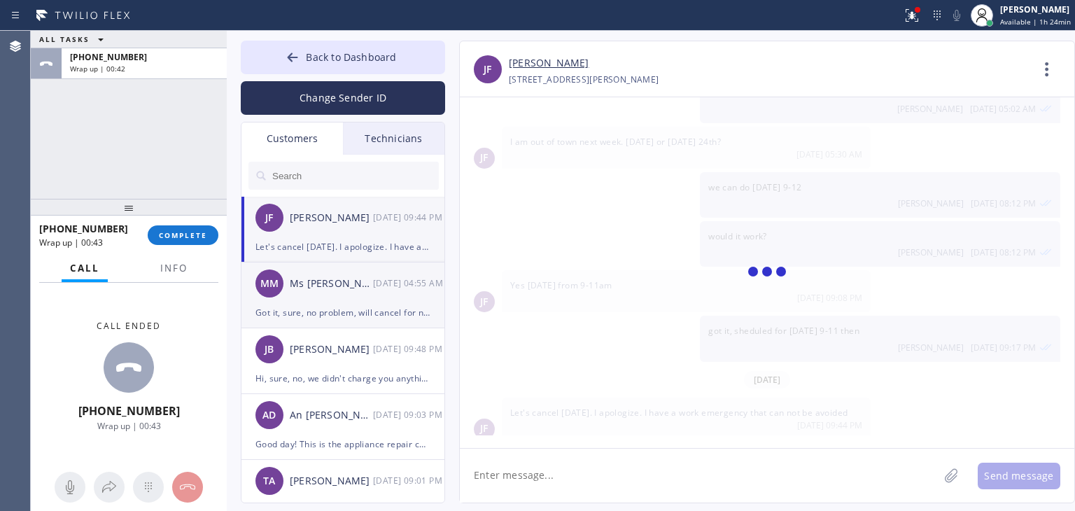
scroll to position [263, 0]
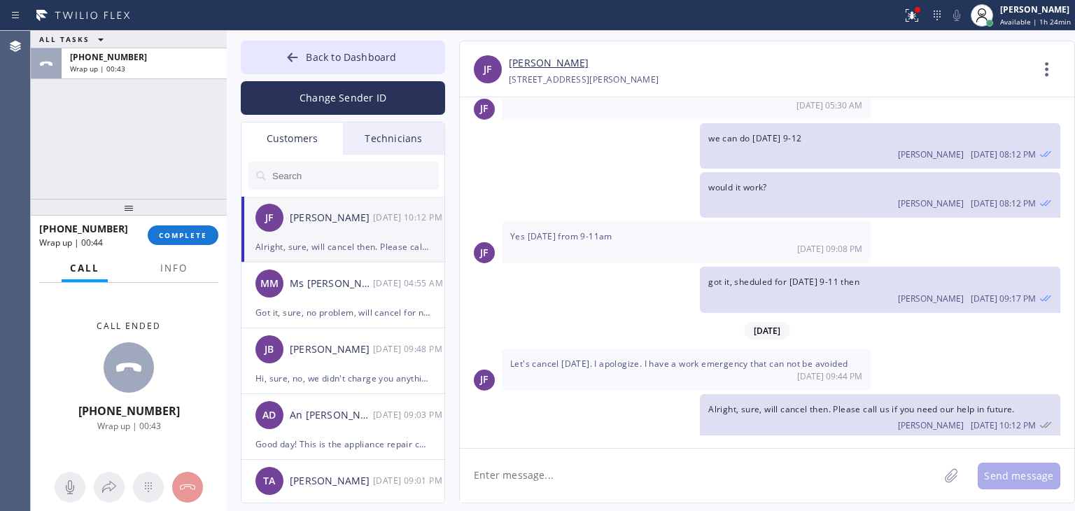
click at [172, 245] on div "[PHONE_NUMBER] Wrap up | 00:44 COMPLETE" at bounding box center [128, 235] width 179 height 36
click at [177, 239] on span "COMPLETE" at bounding box center [183, 235] width 48 height 10
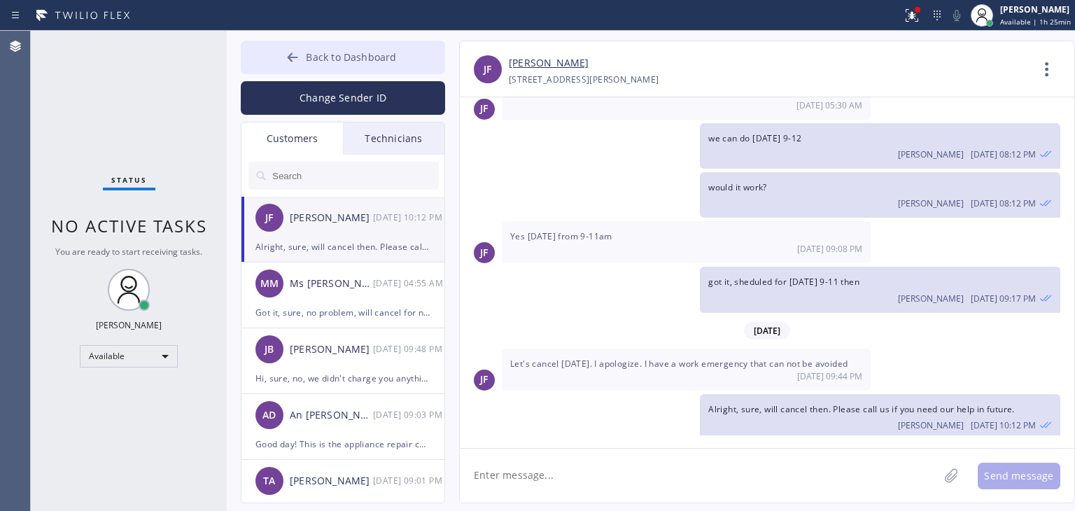
click at [413, 62] on button "Back to Dashboard" at bounding box center [343, 58] width 204 height 34
